Goal: Information Seeking & Learning: Learn about a topic

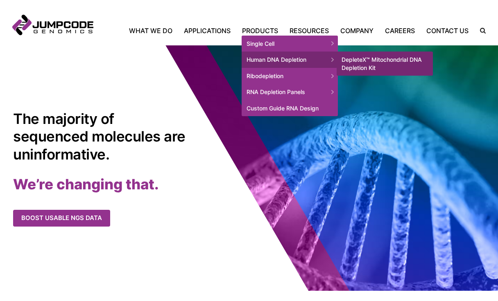
click at [306, 61] on span "Human DNA Depletion" at bounding box center [290, 60] width 96 height 16
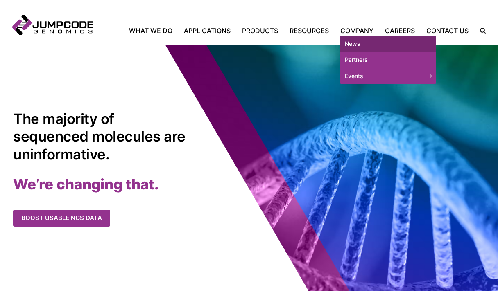
click at [349, 44] on link "News" at bounding box center [388, 44] width 96 height 16
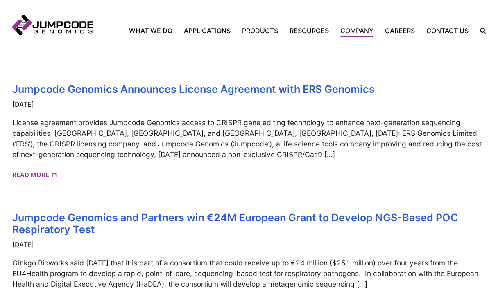
scroll to position [173, 0]
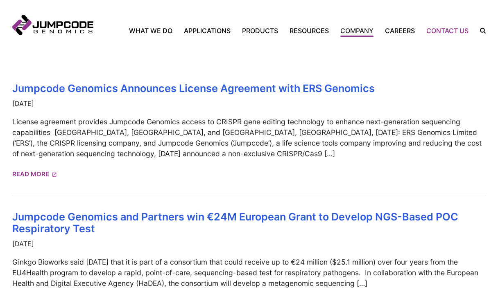
click at [445, 29] on link "Contact Us" at bounding box center [448, 31] width 54 height 10
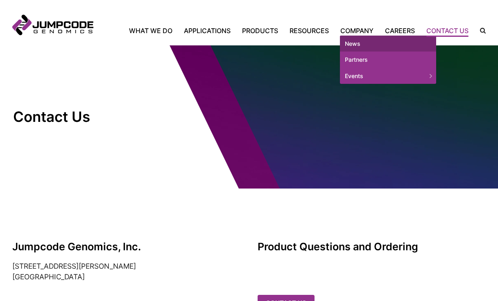
click at [347, 43] on link "News" at bounding box center [388, 44] width 96 height 16
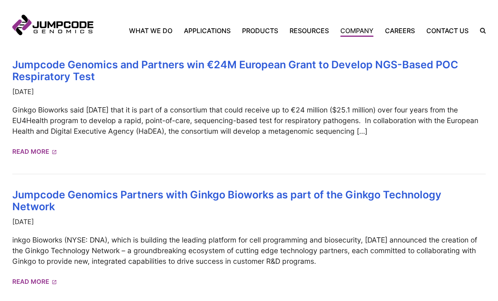
scroll to position [321, 0]
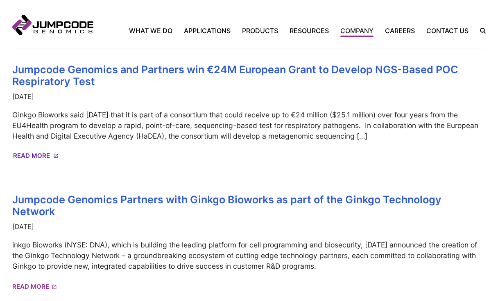
click at [32, 157] on link "Read More" at bounding box center [35, 156] width 45 height 14
